Goal: Information Seeking & Learning: Get advice/opinions

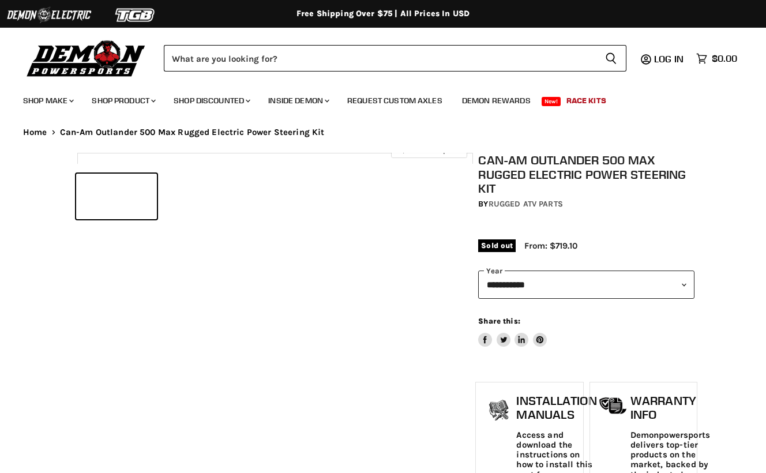
select select "******"
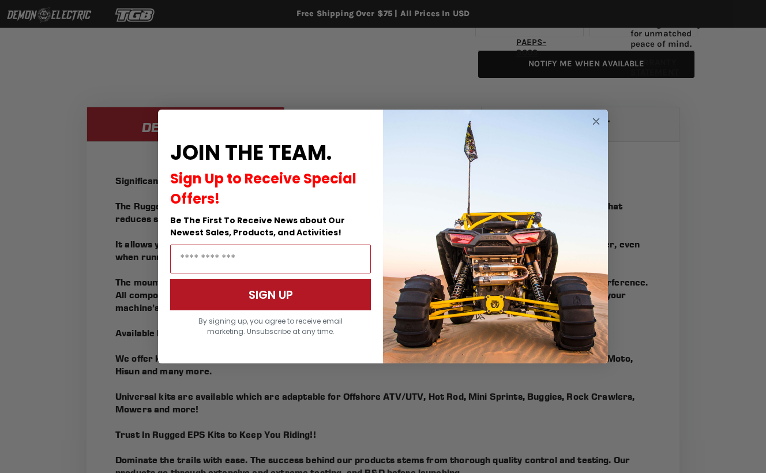
scroll to position [946, 0]
